Goal: Information Seeking & Learning: Learn about a topic

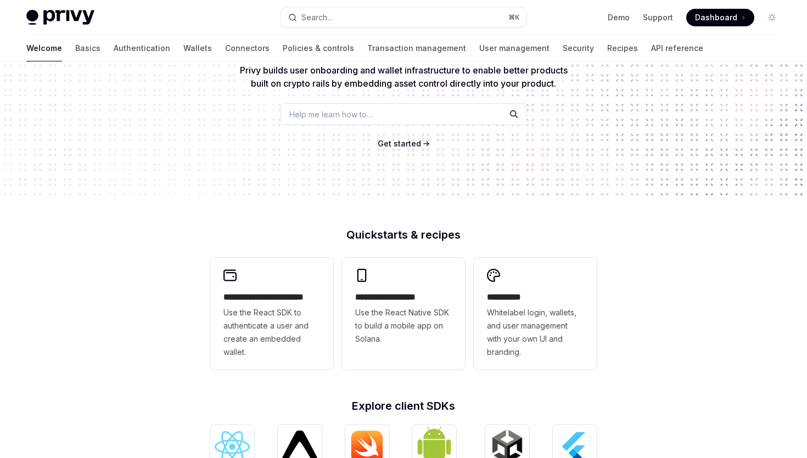
scroll to position [118, 0]
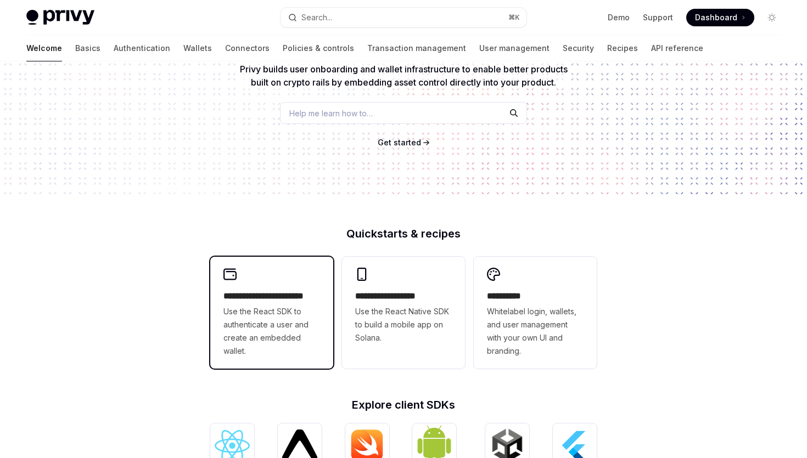
click at [271, 322] on span "Use the React SDK to authenticate a user and create an embedded wallet." at bounding box center [271, 331] width 97 height 53
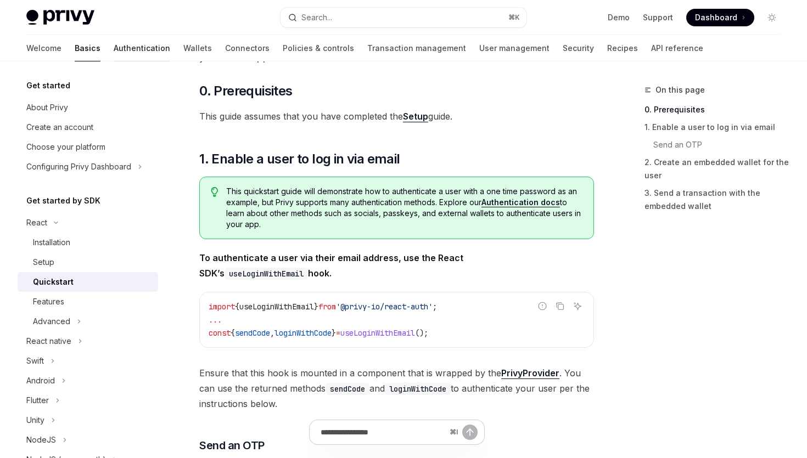
click at [114, 44] on link "Authentication" at bounding box center [142, 48] width 57 height 26
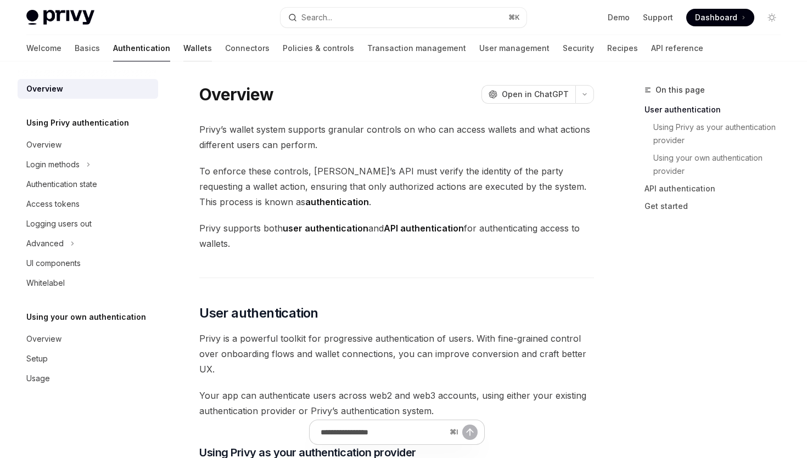
click at [183, 53] on link "Wallets" at bounding box center [197, 48] width 29 height 26
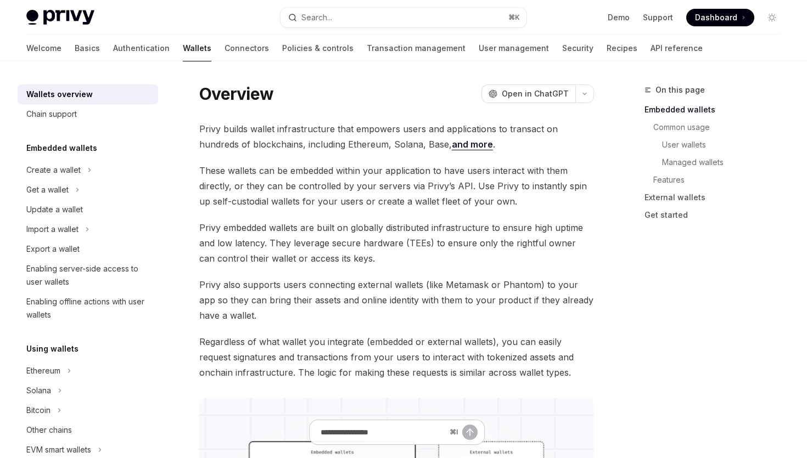
scroll to position [21, 0]
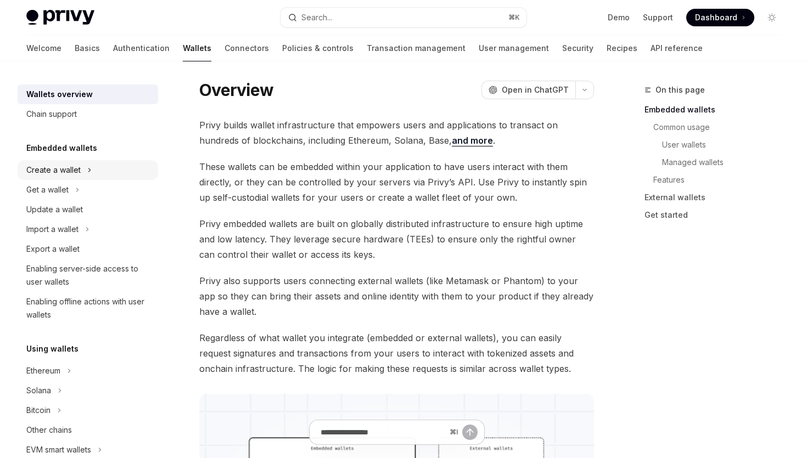
click at [67, 175] on div "Create a wallet" at bounding box center [53, 170] width 54 height 13
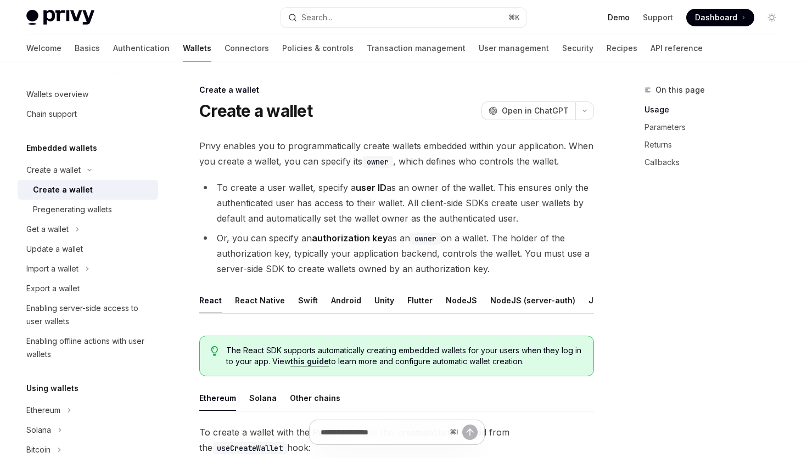
click at [620, 23] on link "Demo" at bounding box center [619, 17] width 22 height 11
click at [75, 57] on link "Basics" at bounding box center [87, 48] width 25 height 26
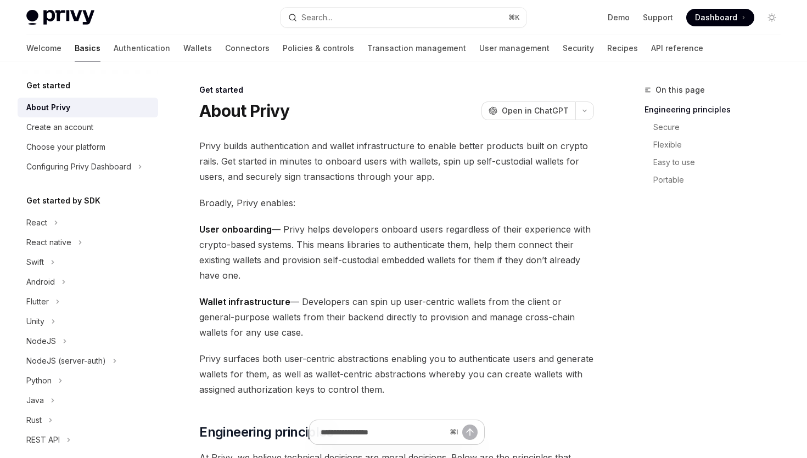
click at [114, 52] on link "Authentication" at bounding box center [142, 48] width 57 height 26
type textarea "*"
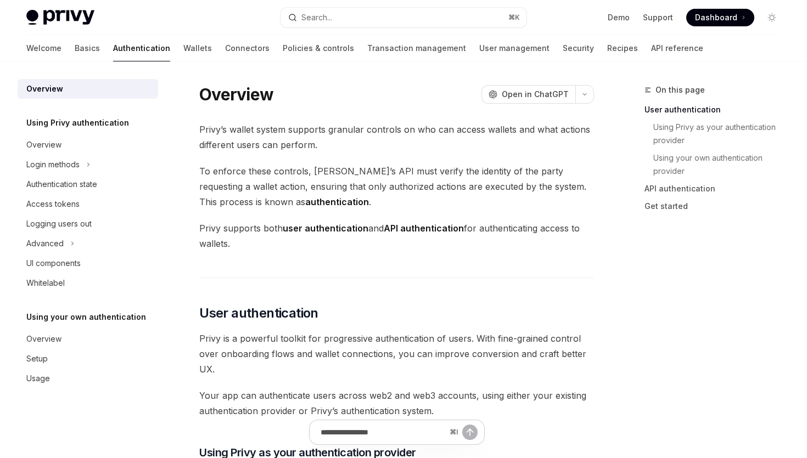
scroll to position [9, 0]
